Goal: Use online tool/utility

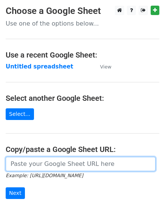
click at [71, 165] on input "url" at bounding box center [81, 164] width 150 height 14
paste input "https://docs.google.com/spreadsheets/d/1y0x45yeFedGI8v8veMYoyuJKFNARVyxZUTe0Q_E…"
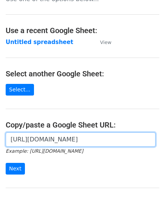
scroll to position [96, 0]
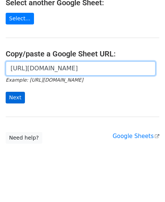
type input "https://docs.google.com/spreadsheets/d/1y0x45yeFedGI8v8veMYoyuJKFNARVyxZUTe0Q_E…"
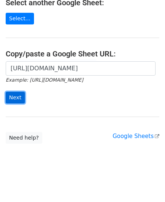
click at [14, 96] on input "Next" at bounding box center [15, 98] width 19 height 12
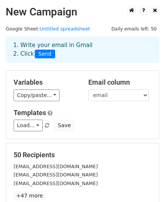
click at [20, 158] on h5 "50 Recipients" at bounding box center [83, 155] width 138 height 8
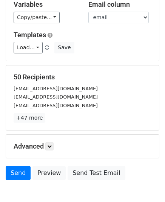
scroll to position [119, 0]
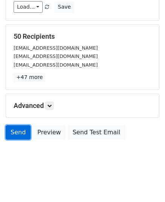
click at [23, 135] on link "Send" at bounding box center [18, 132] width 25 height 14
